Goal: Find specific page/section: Locate a particular part of the current website

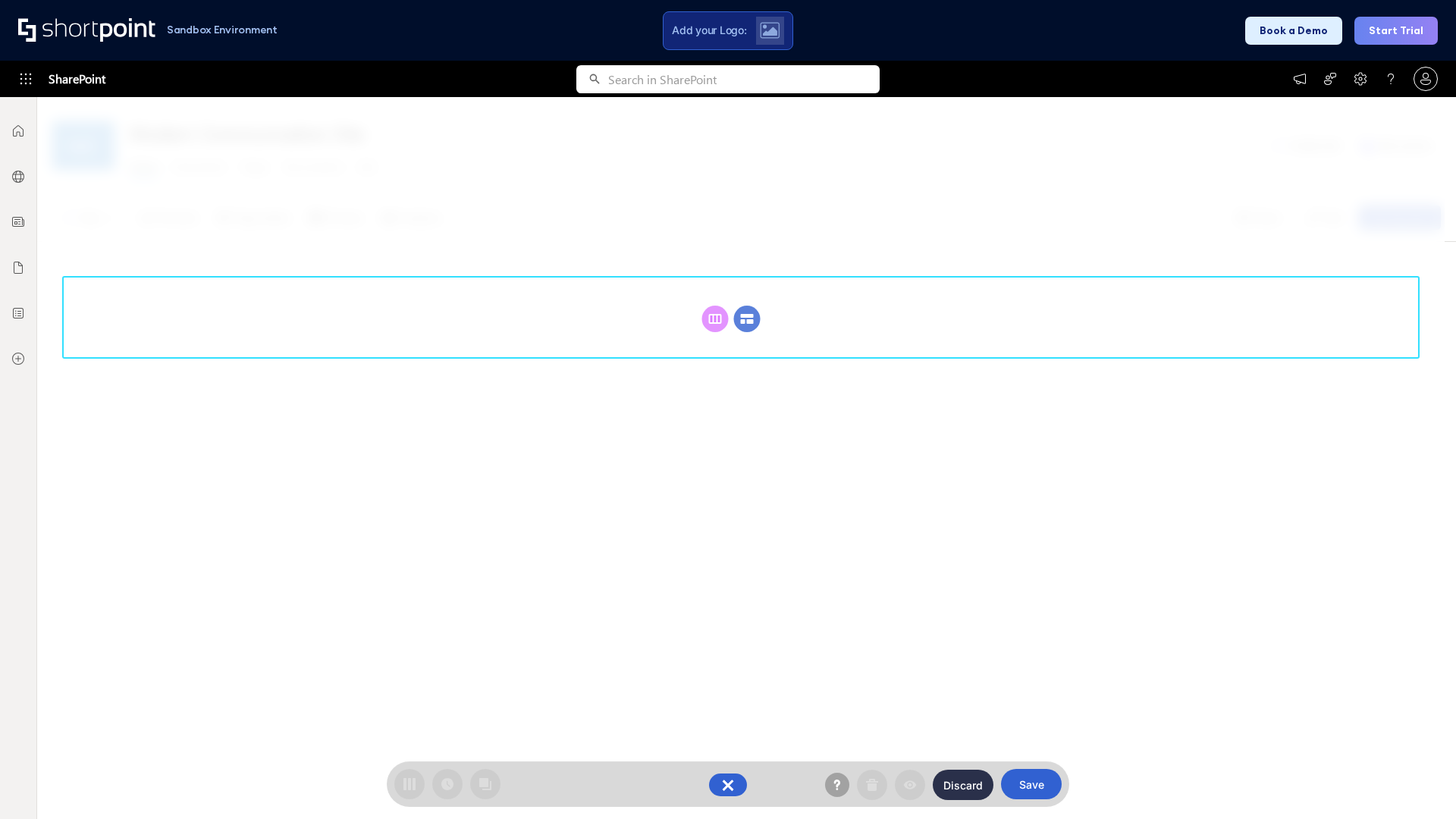
scroll to position [208, 0]
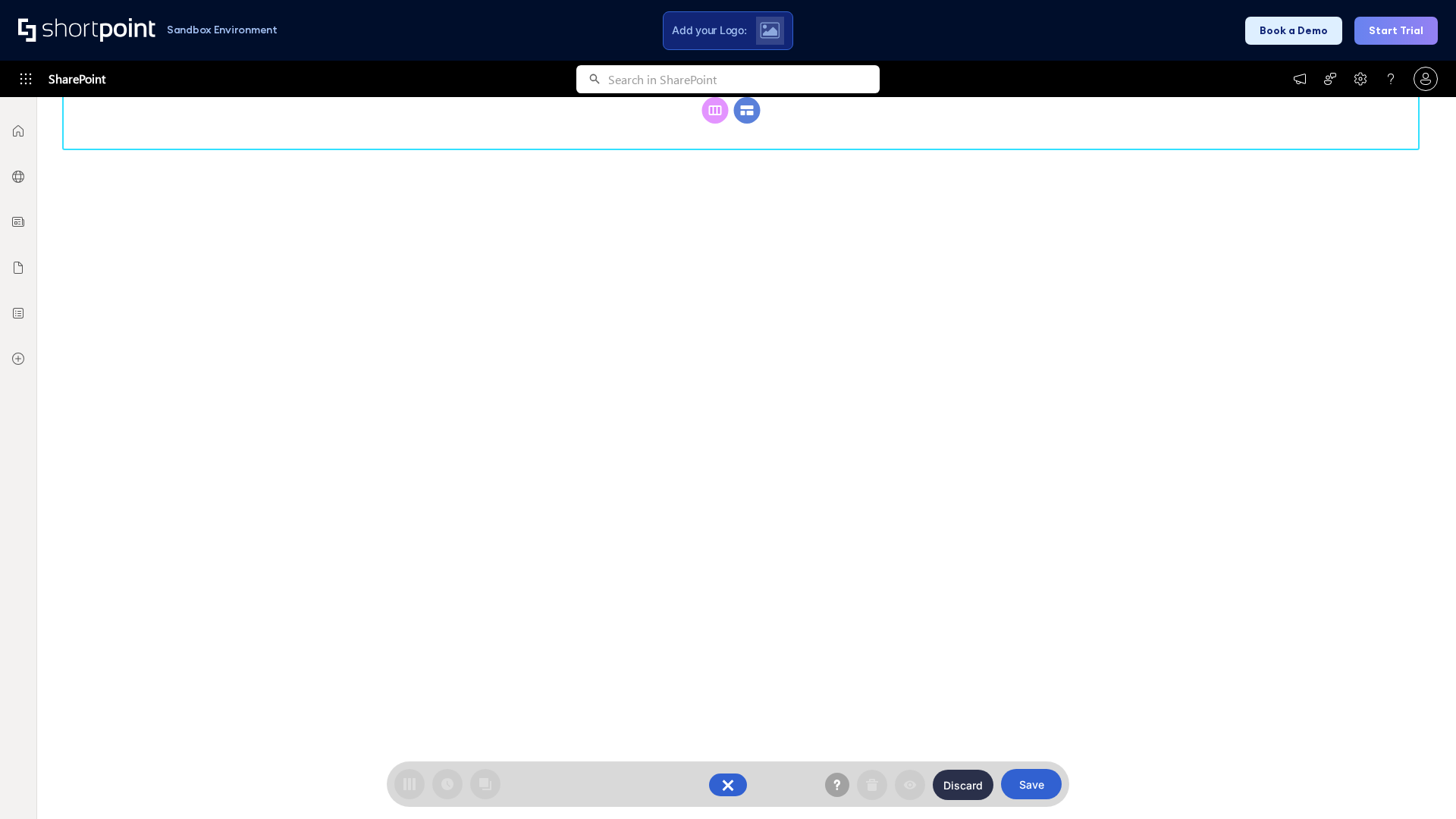
click at [747, 124] on circle at bounding box center [747, 110] width 26 height 26
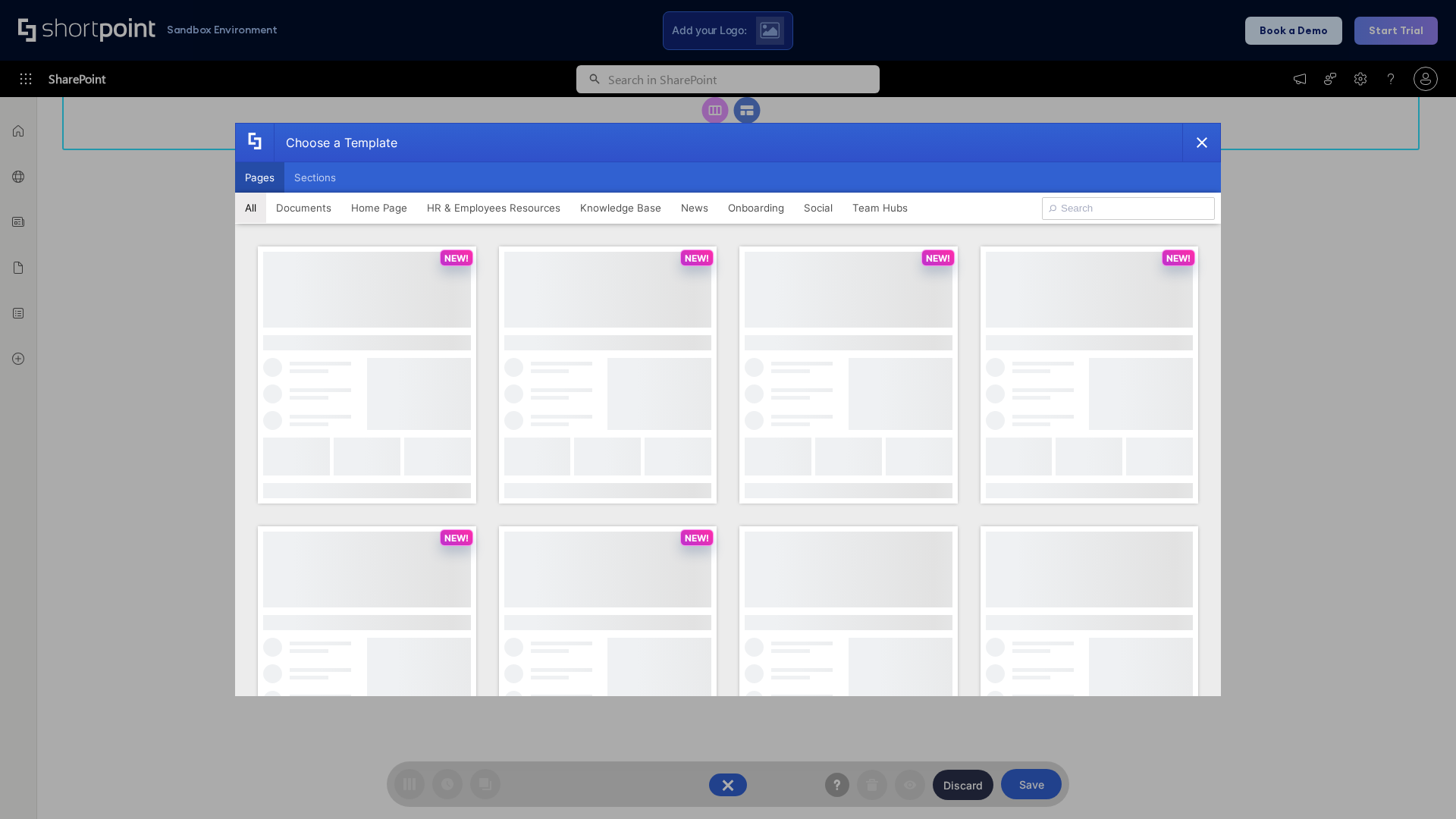
scroll to position [0, 0]
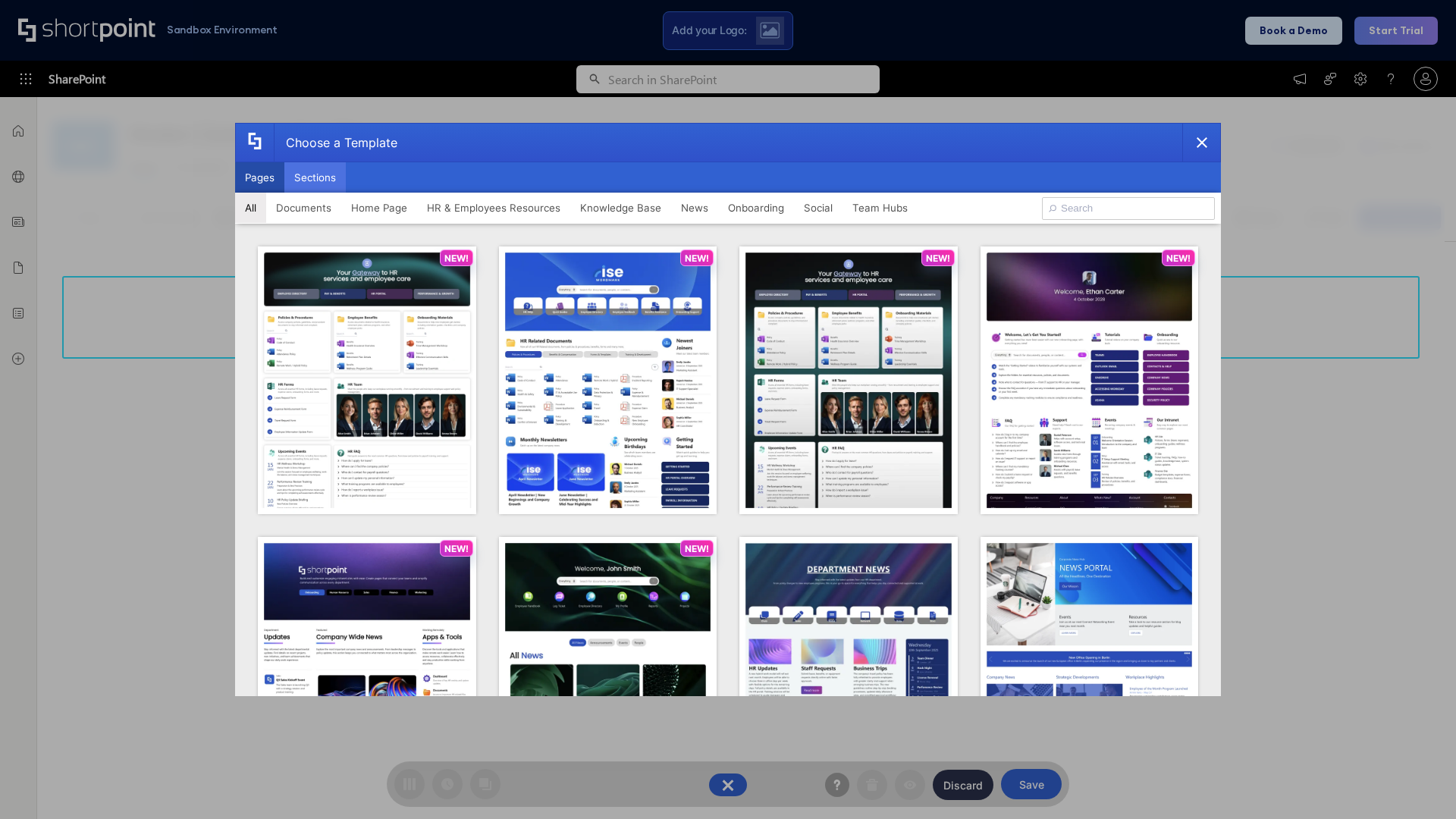
click at [315, 177] on button "Sections" at bounding box center [314, 177] width 61 height 30
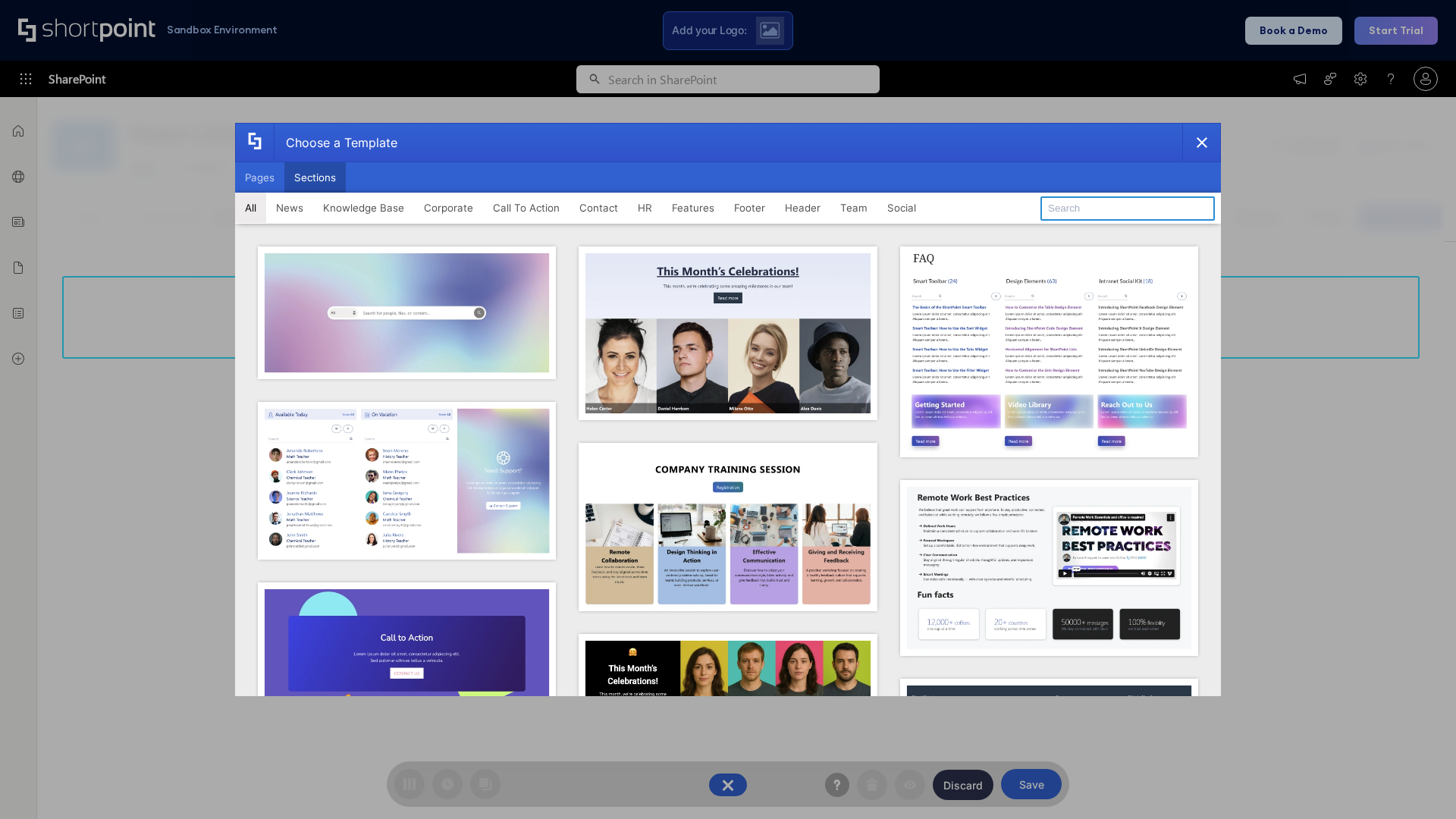
type input "FAQ 4"
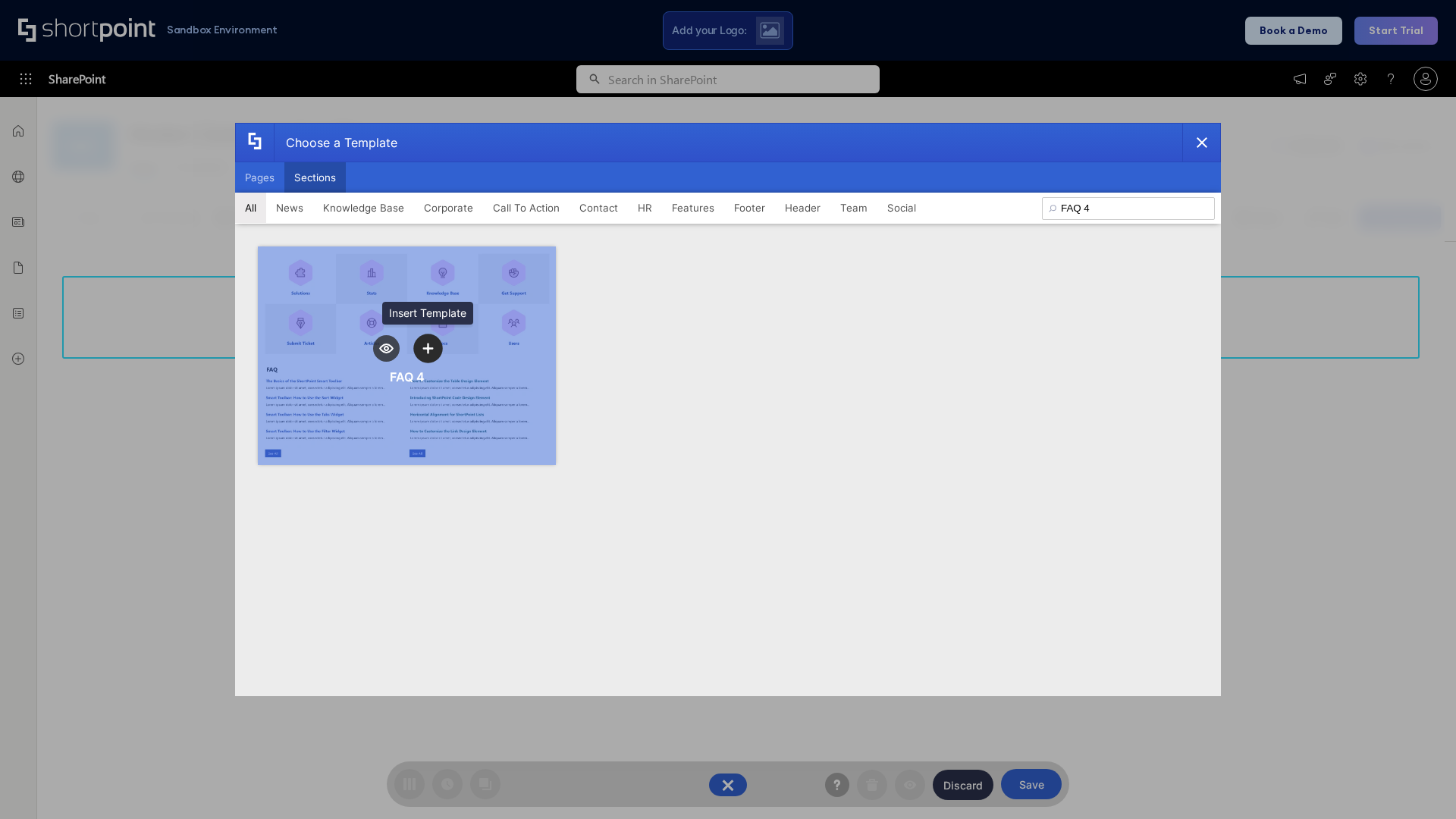
click at [428, 348] on icon "template selector" at bounding box center [428, 348] width 11 height 11
